Goal: Transaction & Acquisition: Purchase product/service

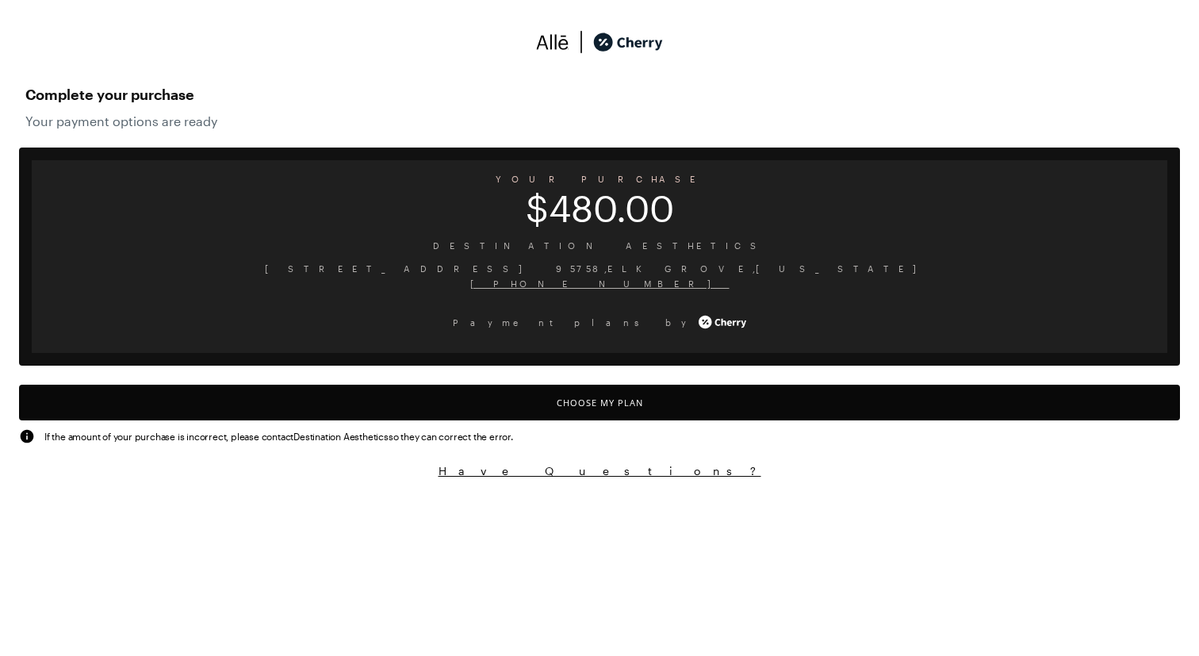
click at [508, 397] on button "Choose My Plan" at bounding box center [599, 403] width 1161 height 36
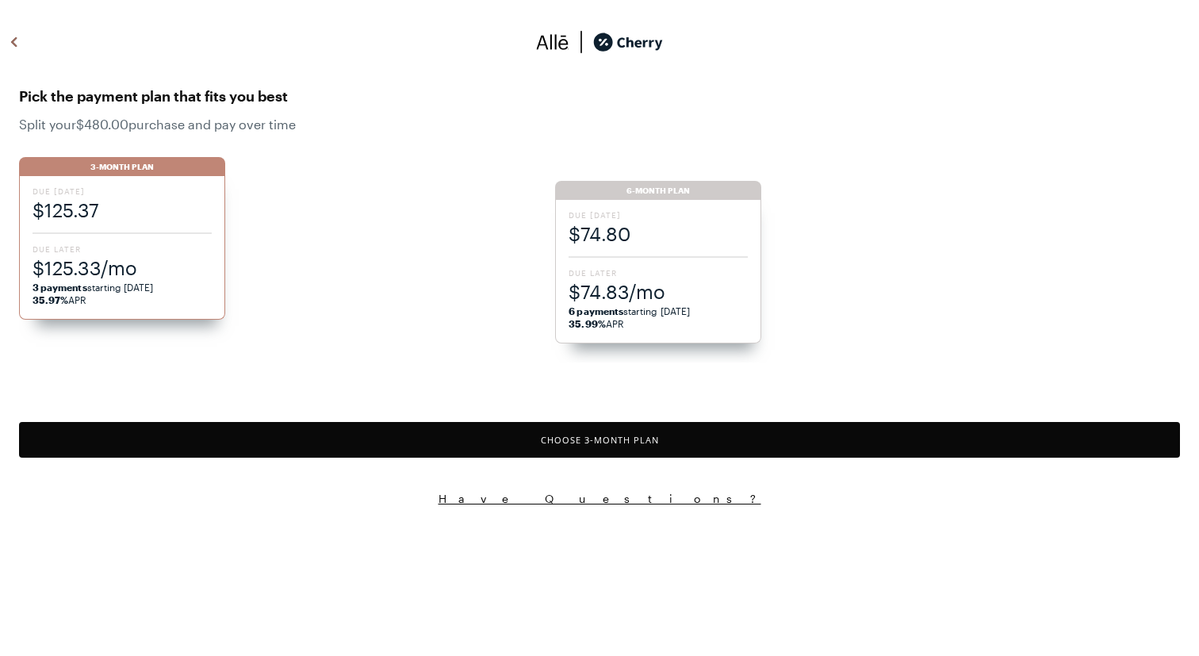
click at [667, 220] on ul "3-Month Plan Due [DATE] $125.37 Due Later $125.33/mo 3 payments starting [DATE]…" at bounding box center [609, 251] width 1180 height 221
click at [630, 315] on ul "3-Month Plan Due [DATE] $125.37 Due Later $125.33/mo 3 payments starting [DATE]…" at bounding box center [609, 251] width 1180 height 221
click at [630, 315] on span "6 payments starting [DATE] 35.99% APR" at bounding box center [658, 317] width 179 height 25
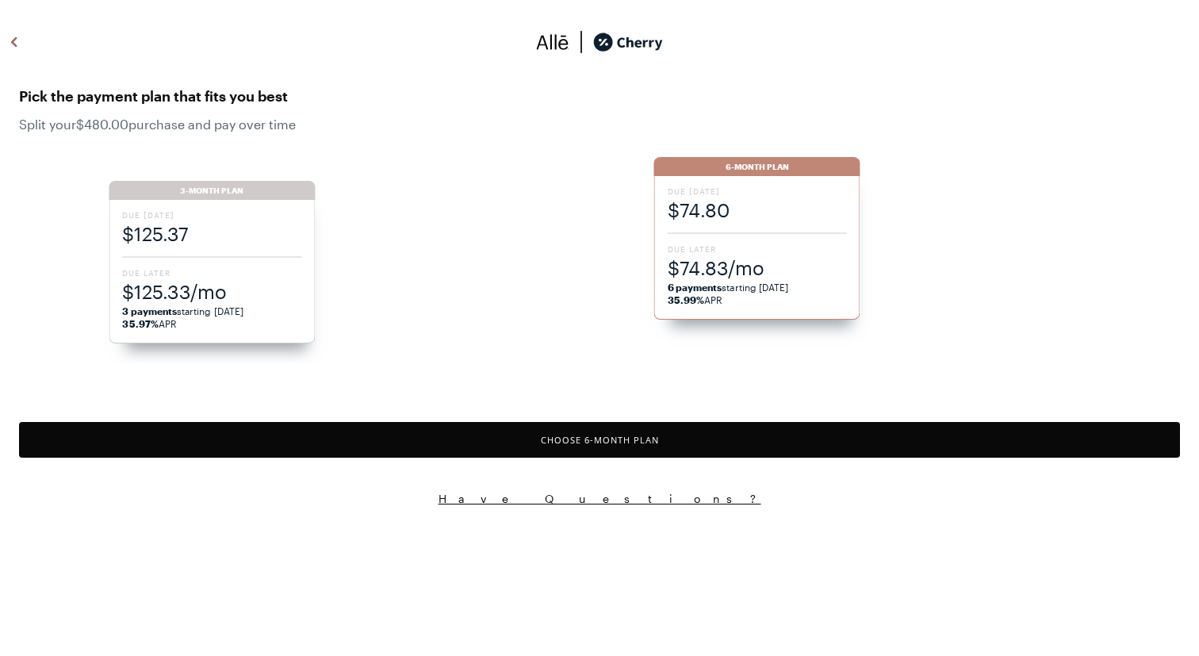
click at [654, 315] on div "Due [DATE] $74.80 Due Later $74.83/mo 6 payments starting [DATE] 35.99% APR" at bounding box center [757, 248] width 206 height 144
click at [561, 431] on button "Choose 6 -Month Plan" at bounding box center [599, 440] width 1161 height 36
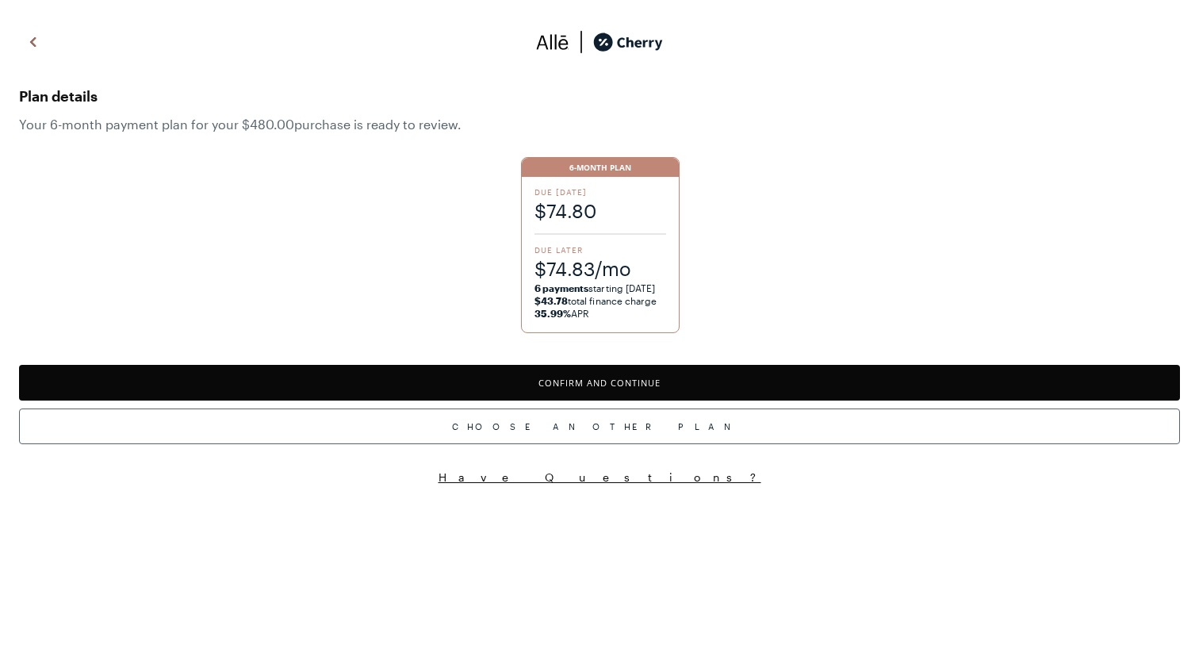
click at [571, 377] on button "Confirm and Continue" at bounding box center [599, 383] width 1161 height 36
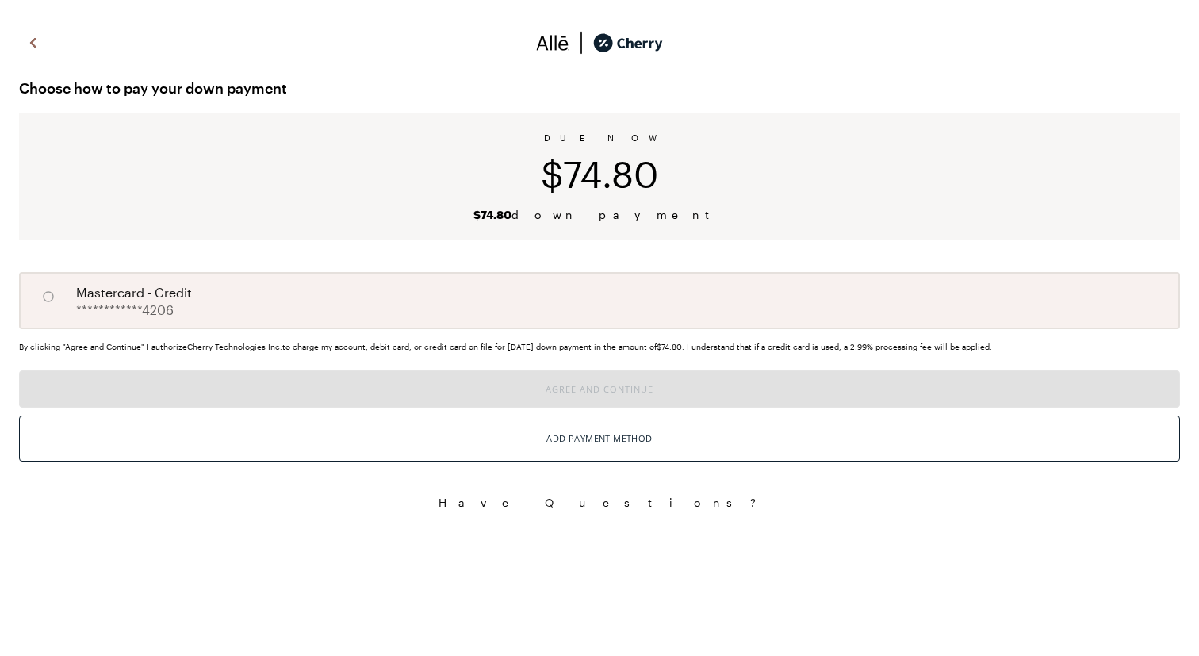
click at [190, 311] on div "**********" at bounding box center [599, 300] width 1161 height 57
radio input "true"
